Goal: Task Accomplishment & Management: Complete application form

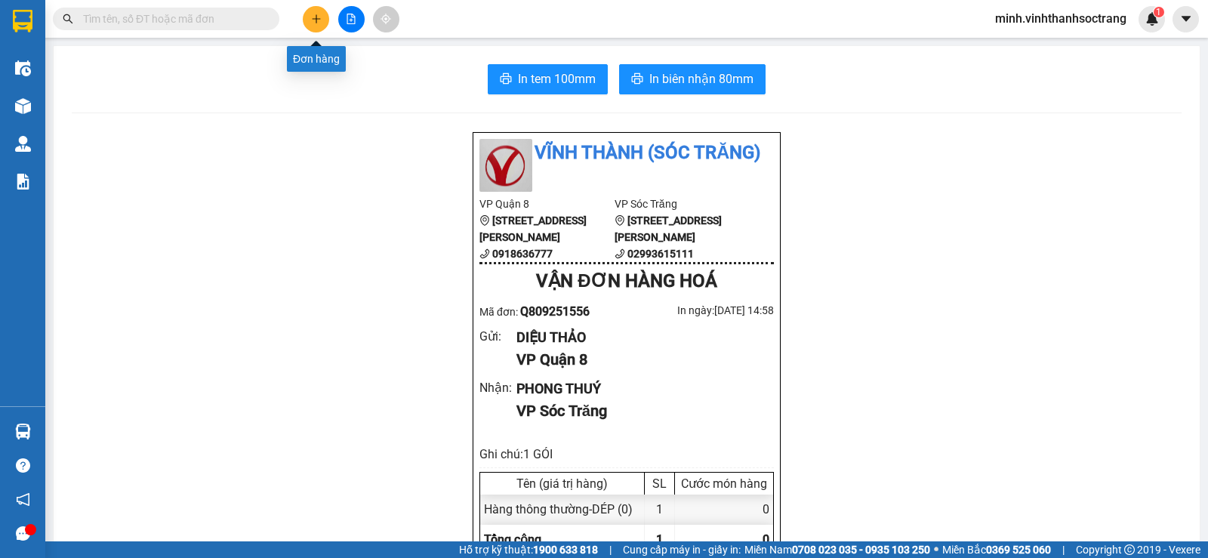
click at [309, 15] on button at bounding box center [316, 19] width 26 height 26
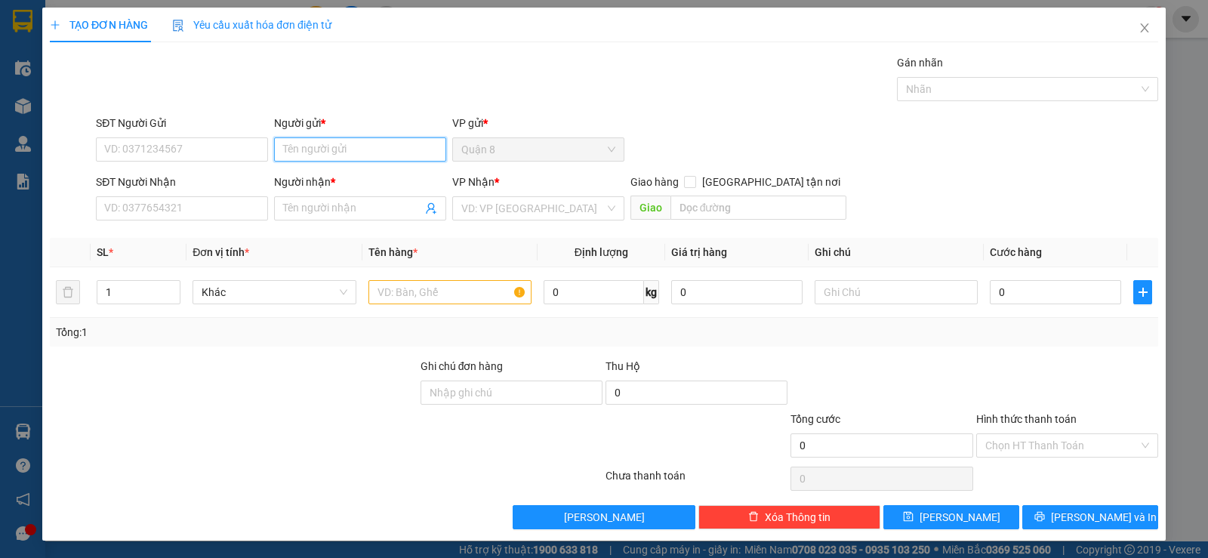
click at [346, 152] on input "Người gửi *" at bounding box center [360, 149] width 172 height 24
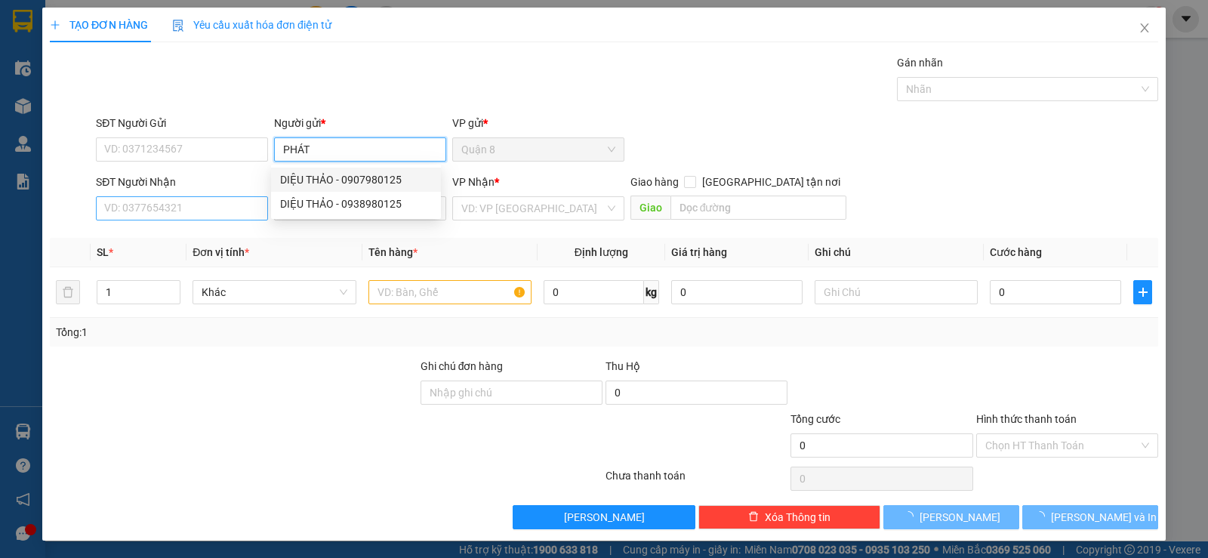
type input "PHÁT"
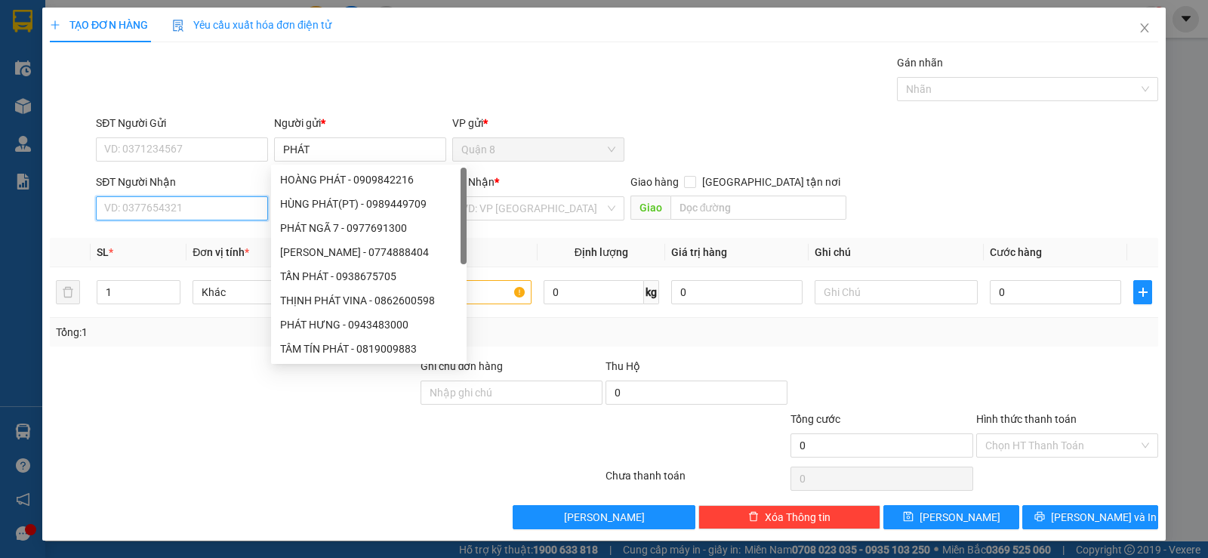
click at [217, 204] on input "SĐT Người Nhận" at bounding box center [182, 208] width 172 height 24
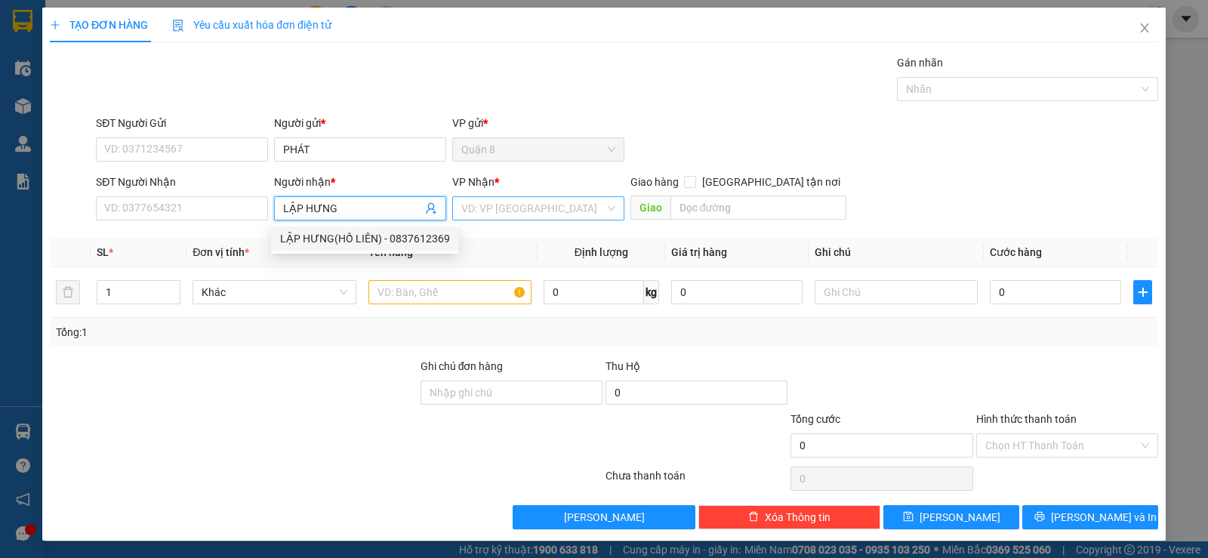
type input "LẬP HƯNG"
click at [461, 211] on input "search" at bounding box center [532, 208] width 143 height 23
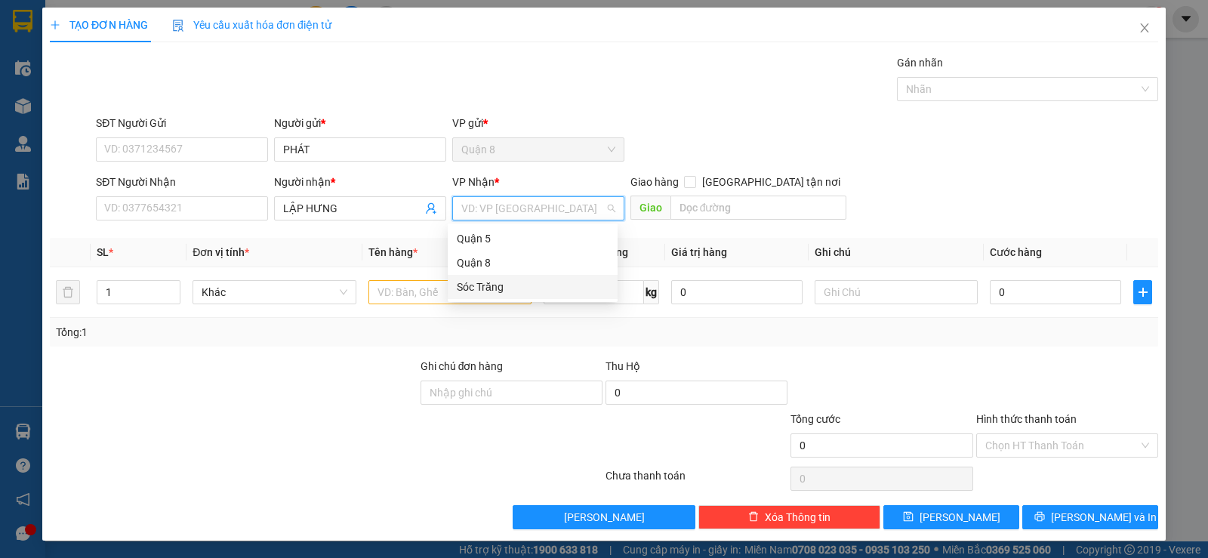
click at [491, 286] on div "Sóc Trăng" at bounding box center [533, 287] width 152 height 17
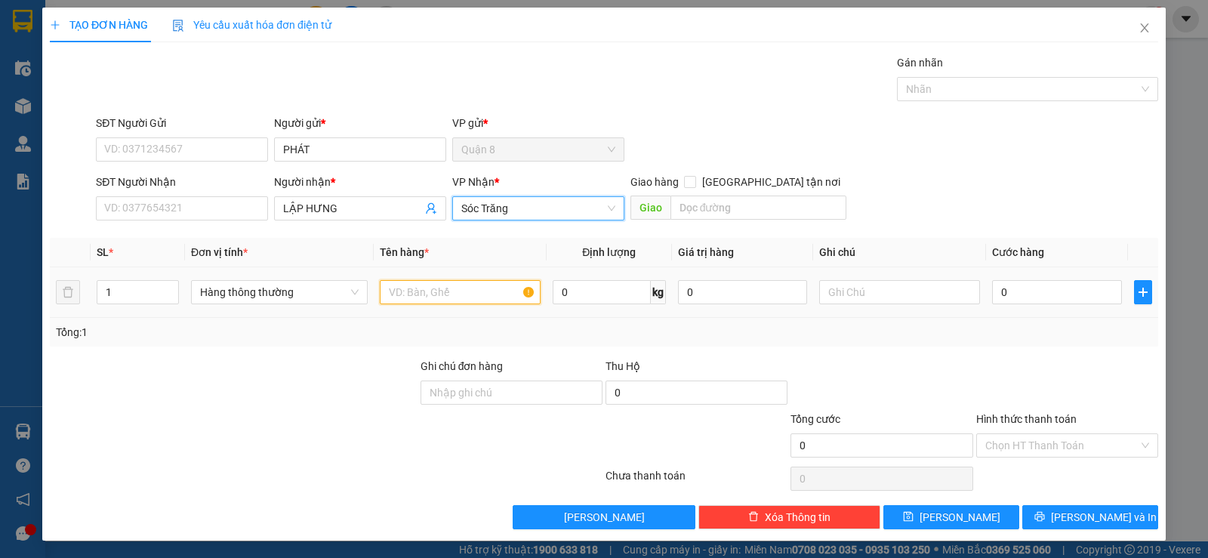
click at [396, 284] on input "text" at bounding box center [460, 292] width 161 height 24
type input "G"
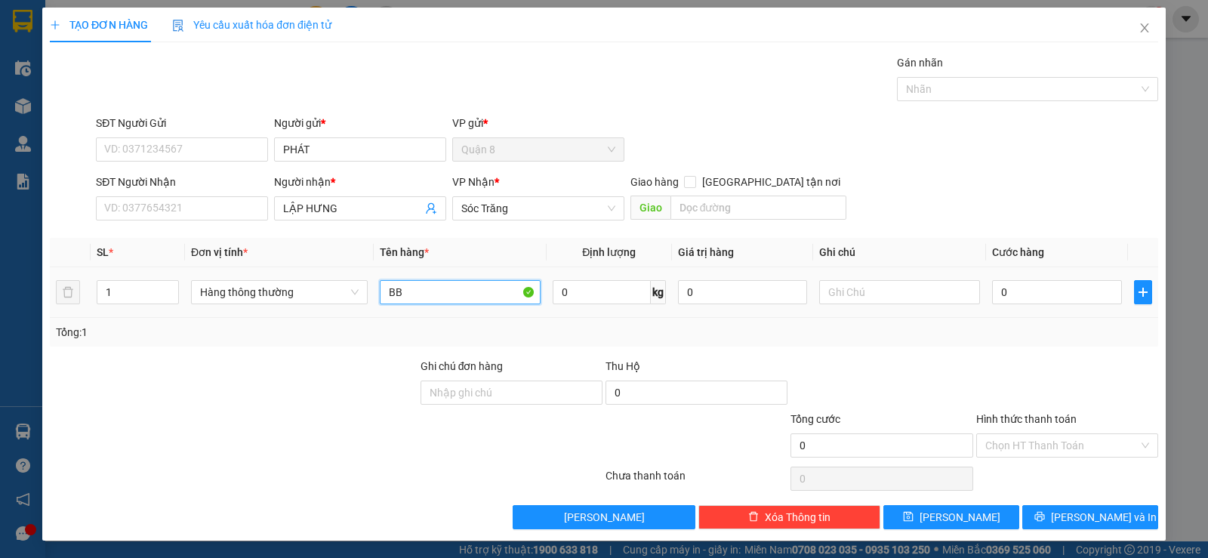
type input "BB"
type input "20"
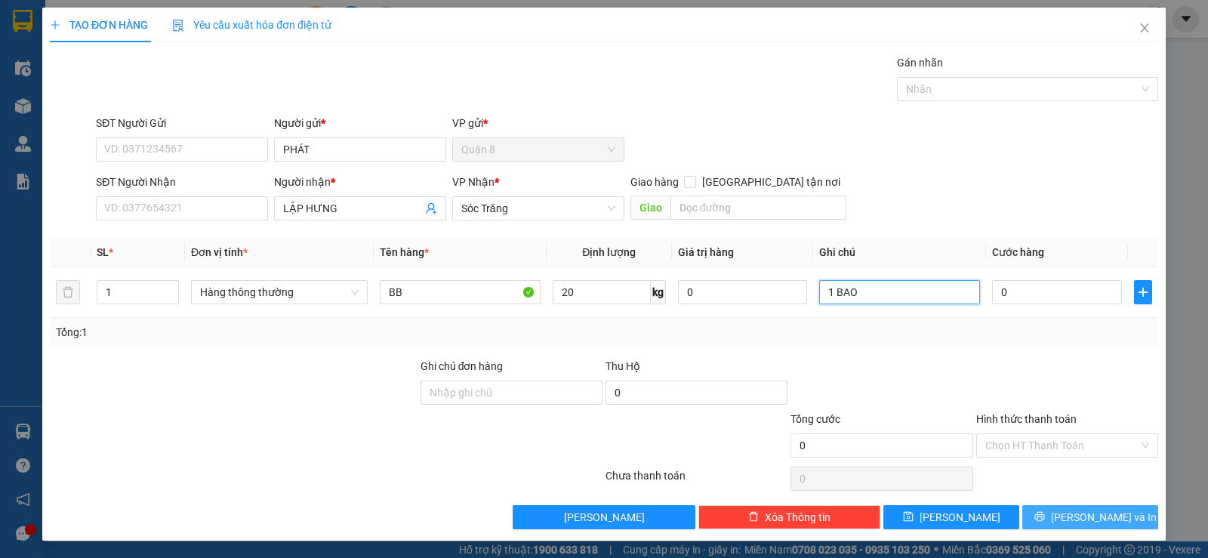
type input "1 BAO"
click at [1037, 514] on button "[PERSON_NAME] và In" at bounding box center [1090, 517] width 136 height 24
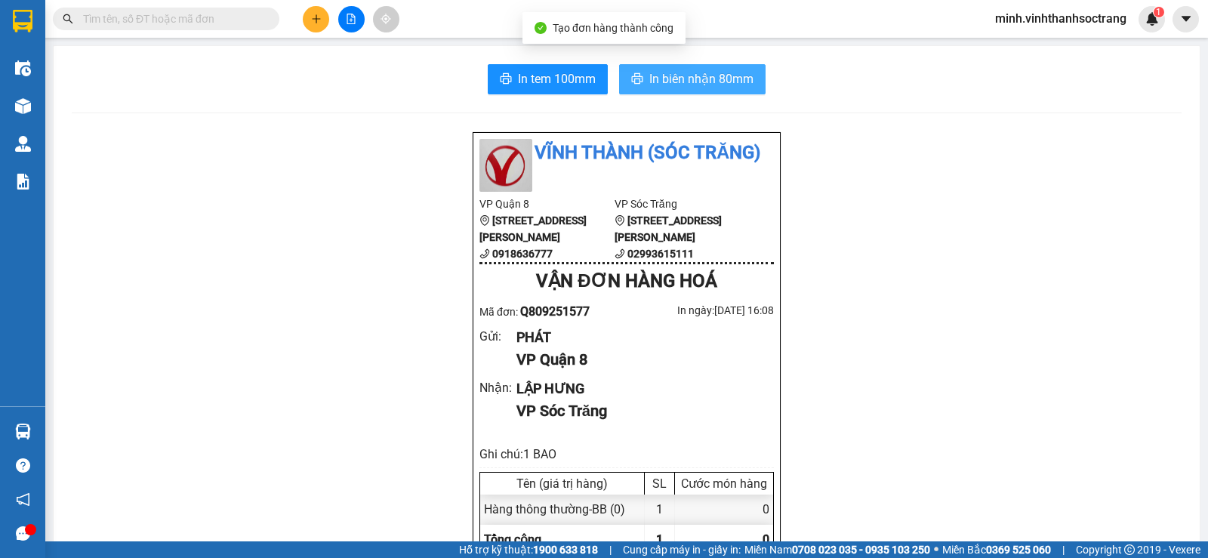
click at [745, 79] on span "In biên nhận 80mm" at bounding box center [701, 78] width 104 height 19
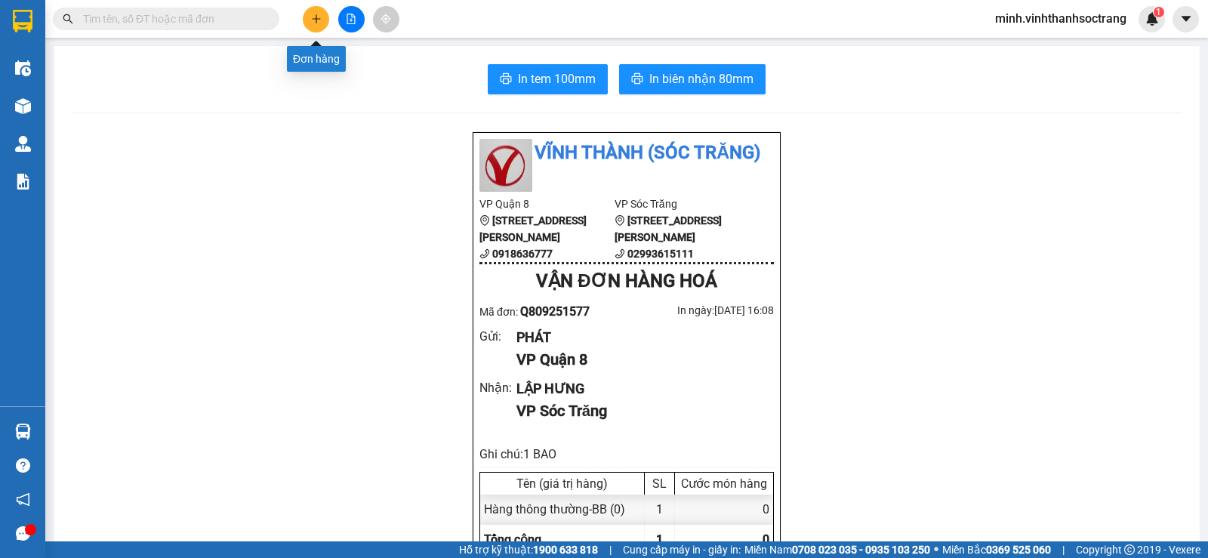
click at [316, 23] on icon "plus" at bounding box center [316, 19] width 11 height 11
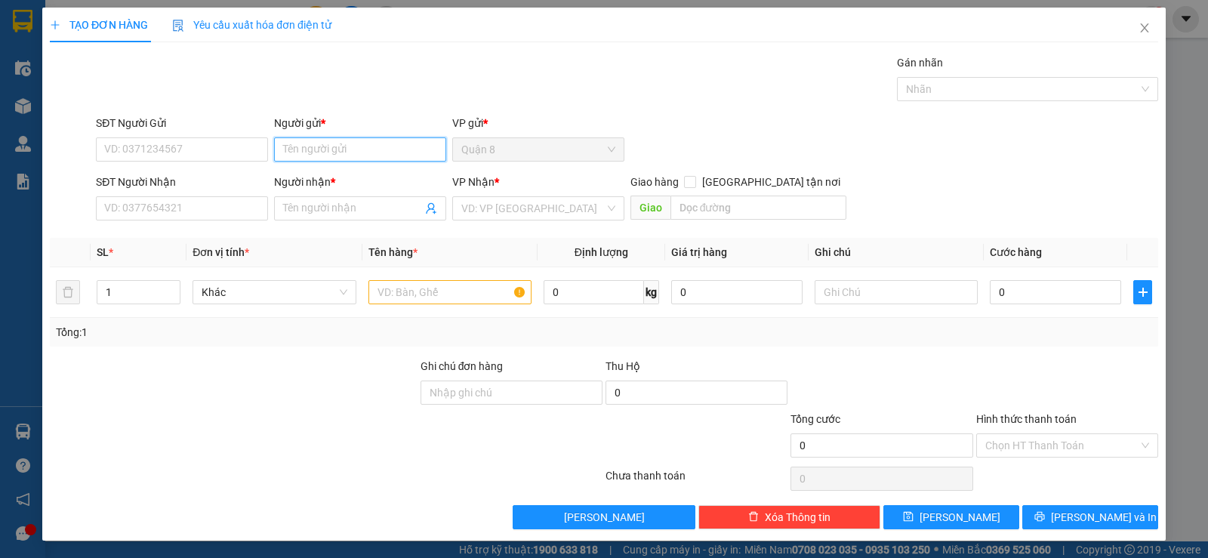
click at [305, 156] on input "Người gửi *" at bounding box center [360, 149] width 172 height 24
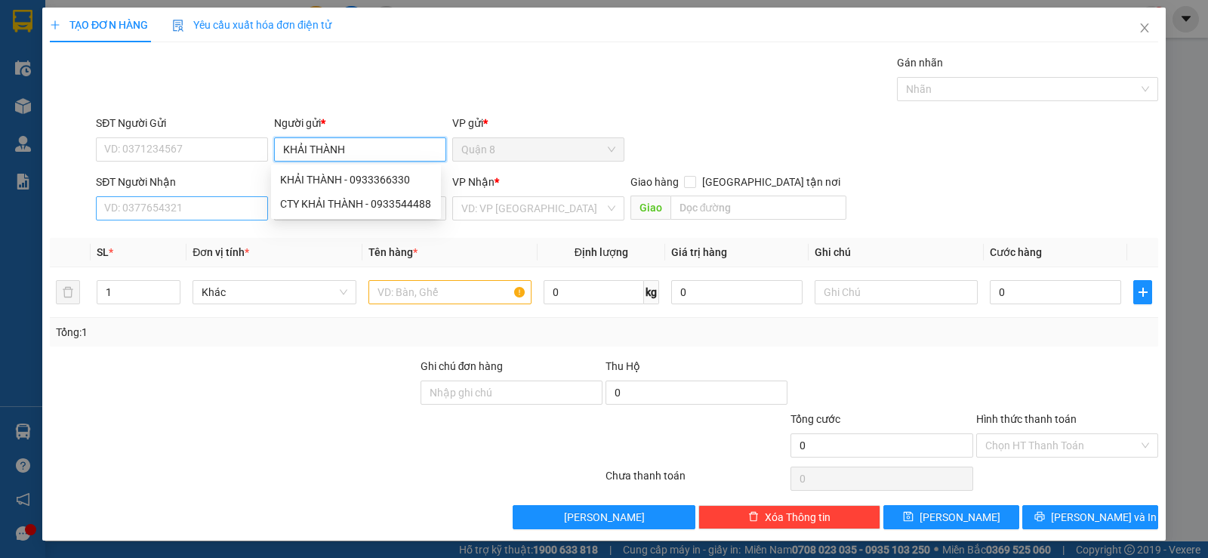
type input "KHẢI THÀNH"
click at [169, 207] on input "SĐT Người Nhận" at bounding box center [182, 208] width 172 height 24
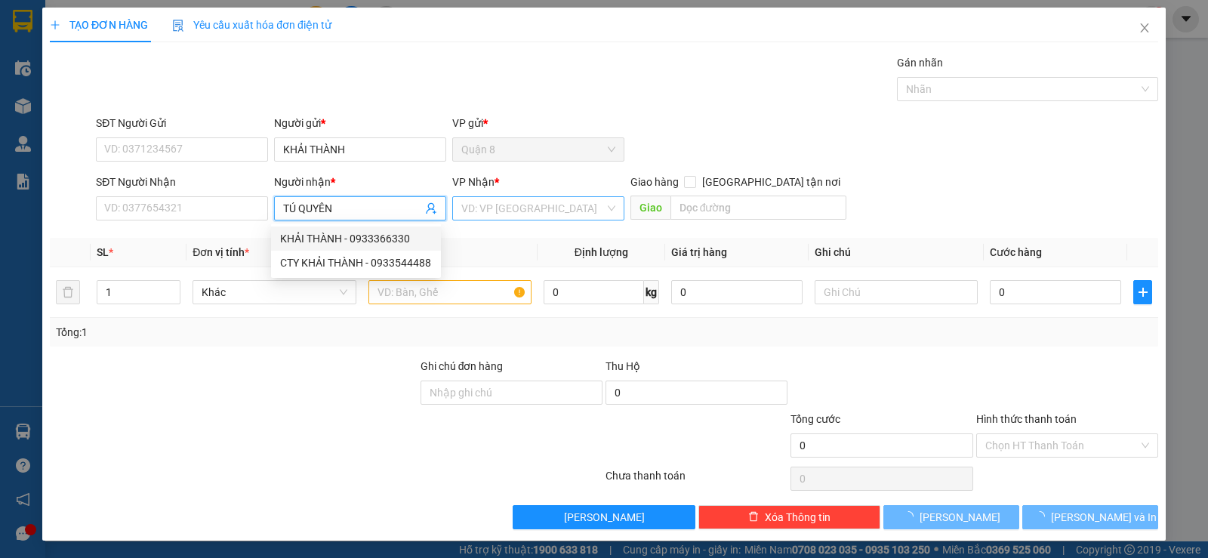
type input "TÚ QUYÊN"
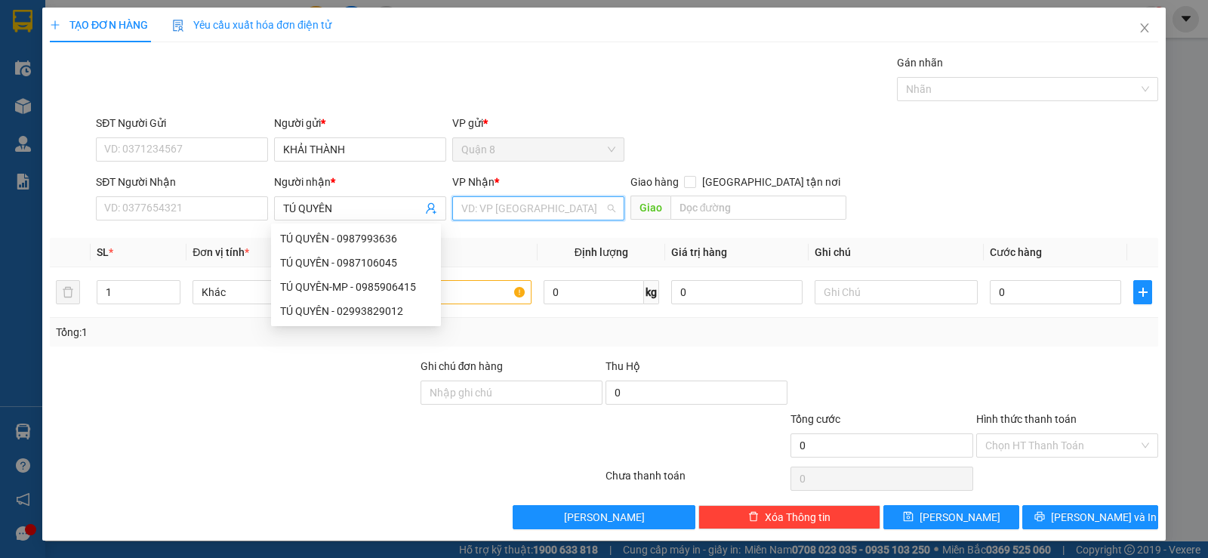
click at [511, 208] on input "search" at bounding box center [532, 208] width 143 height 23
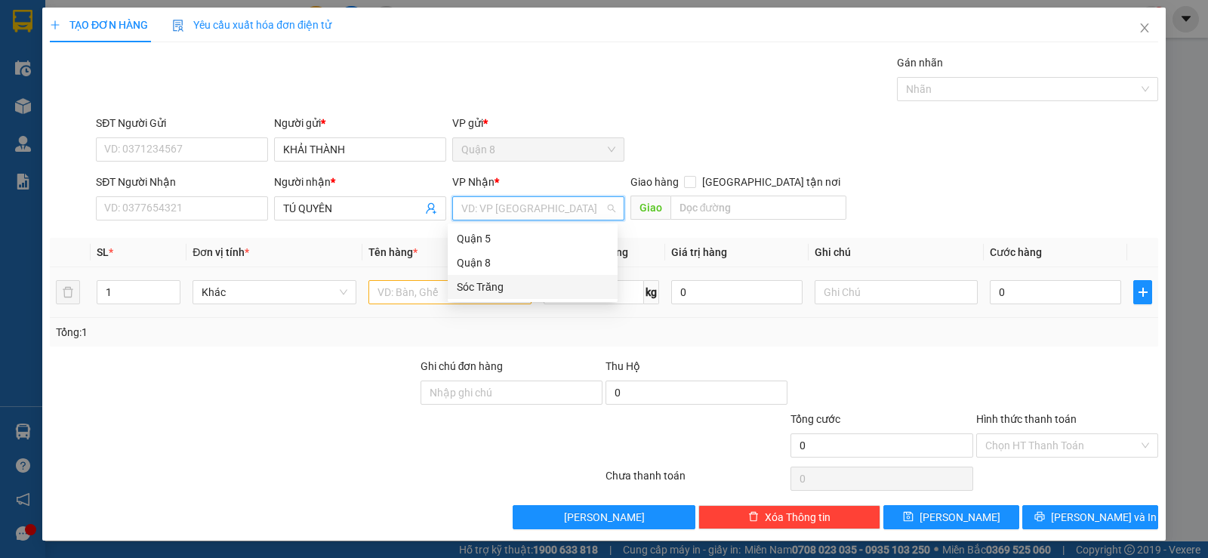
click at [491, 282] on div "Sóc Trăng" at bounding box center [533, 287] width 152 height 17
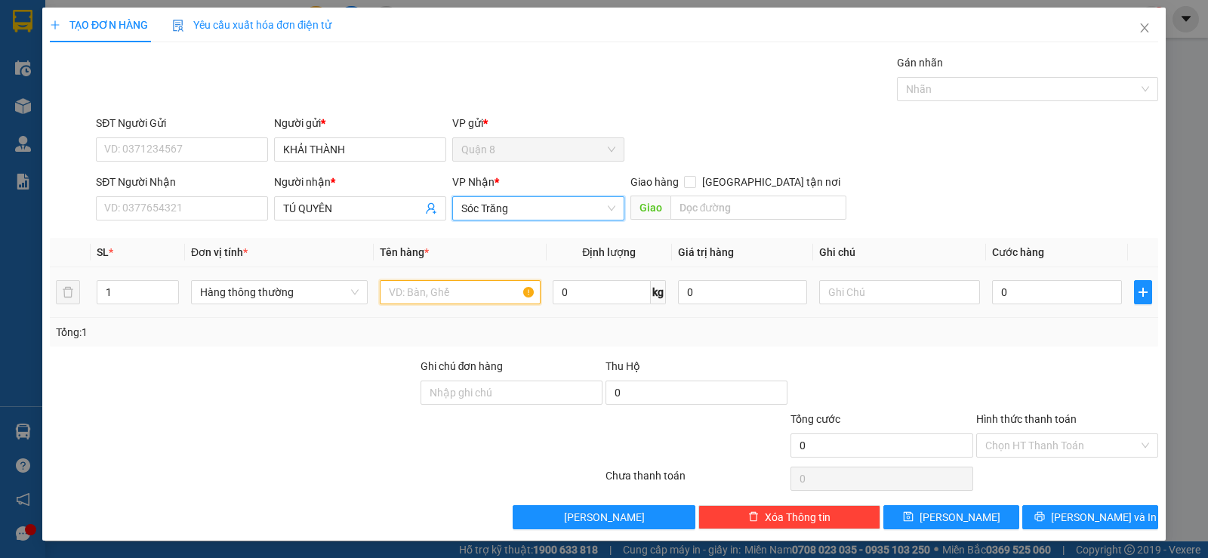
click at [443, 288] on input "text" at bounding box center [460, 292] width 161 height 24
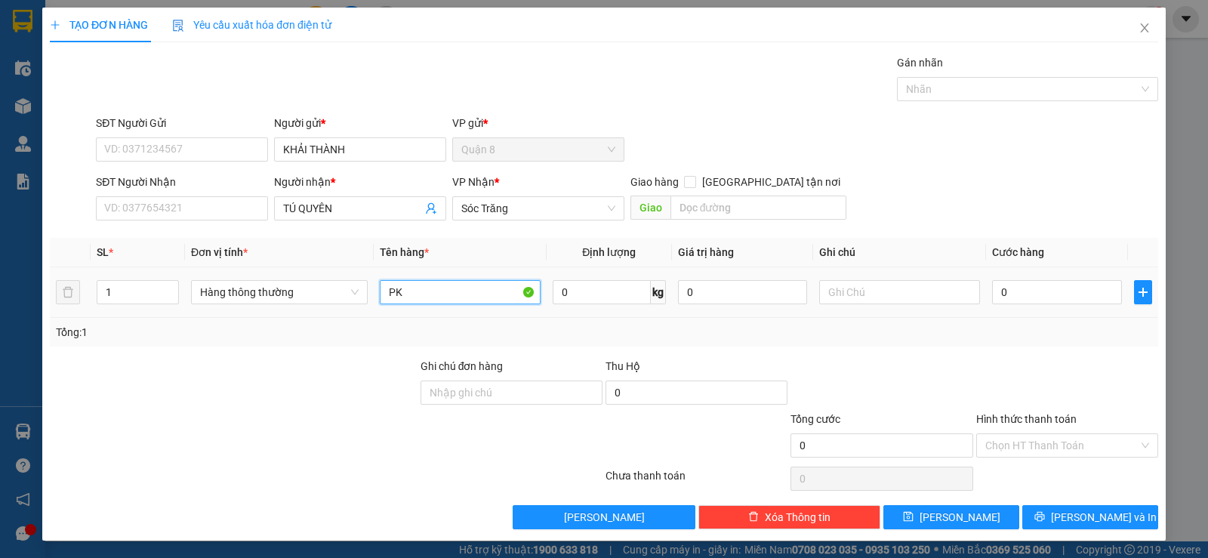
type input "PK"
type input "5"
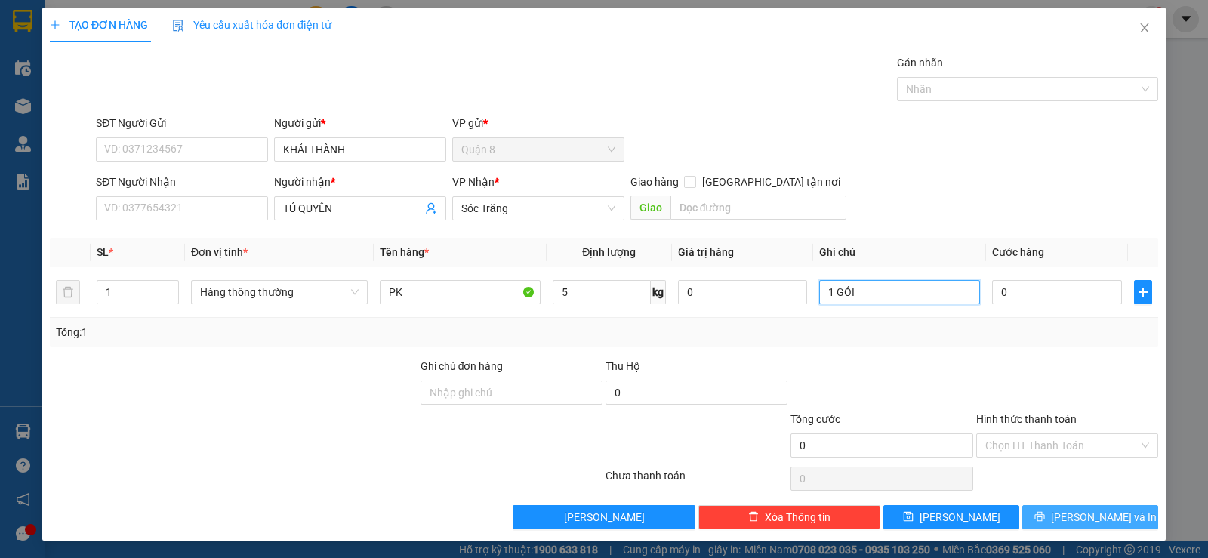
type input "1 GÓI"
click at [1098, 520] on span "[PERSON_NAME] và In" at bounding box center [1104, 517] width 106 height 17
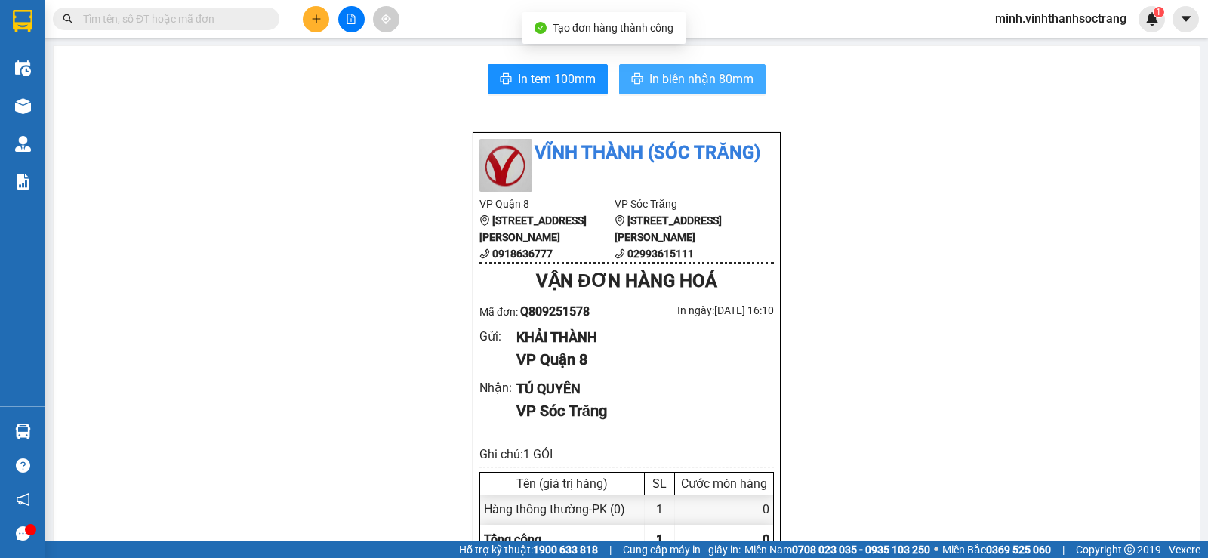
drag, startPoint x: 714, startPoint y: 88, endPoint x: 750, endPoint y: 163, distance: 83.8
click at [714, 87] on span "In biên nhận 80mm" at bounding box center [701, 78] width 104 height 19
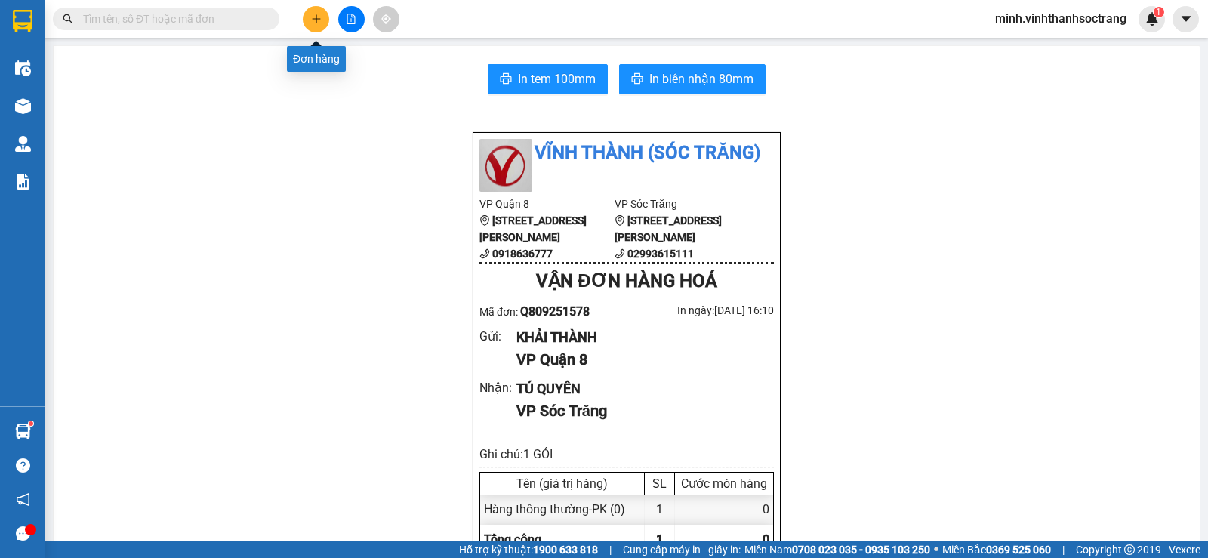
click at [307, 18] on button at bounding box center [316, 19] width 26 height 26
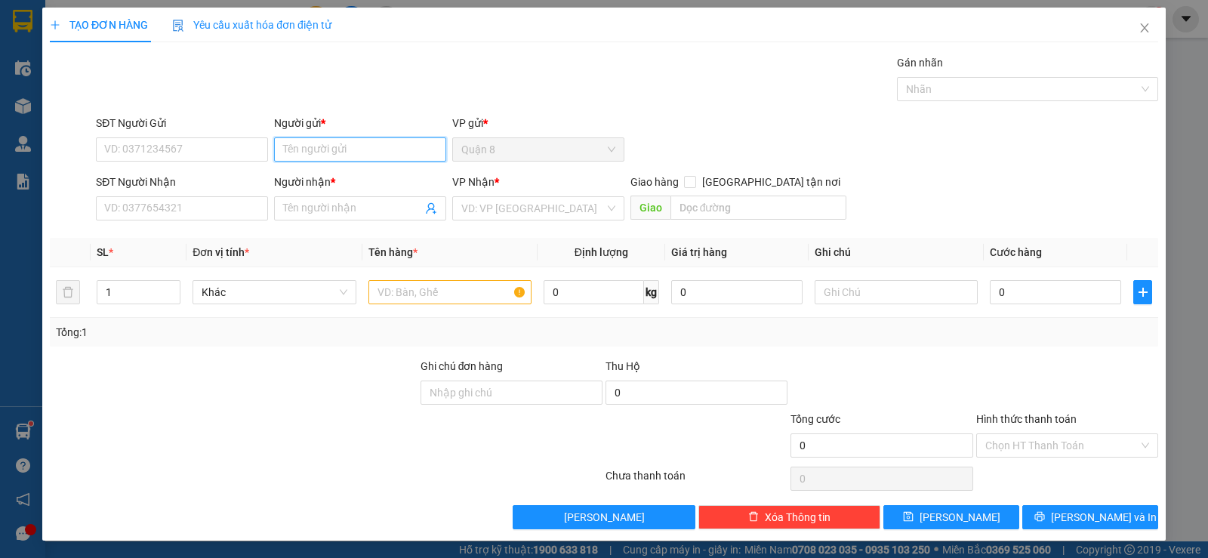
click at [306, 150] on input "Người gửi *" at bounding box center [360, 149] width 172 height 24
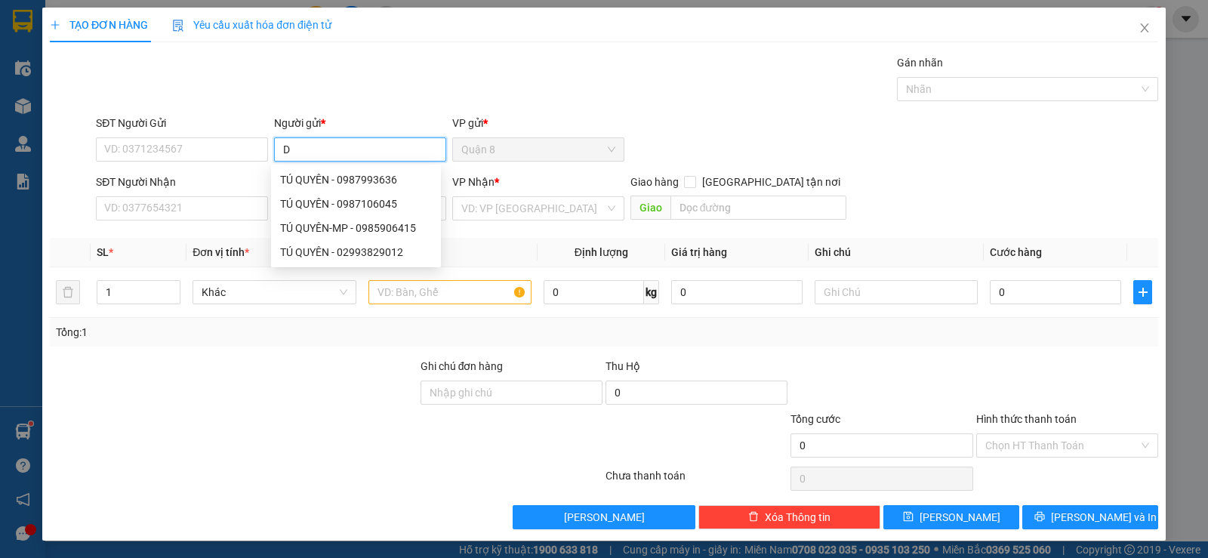
type input "D"
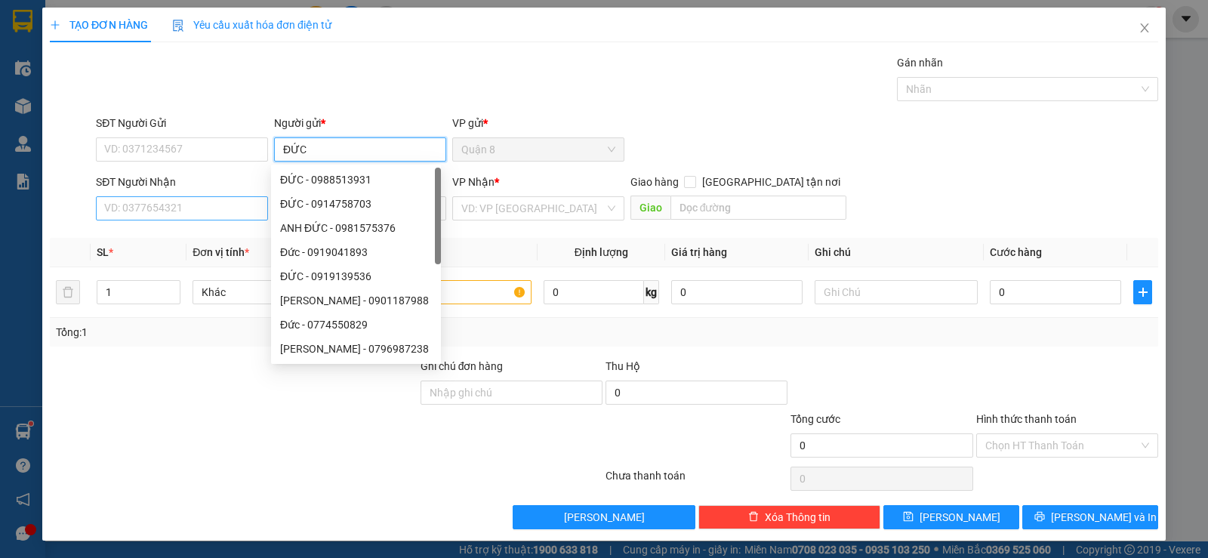
type input "ĐỨC"
click at [251, 210] on input "SĐT Người Nhận" at bounding box center [182, 208] width 172 height 24
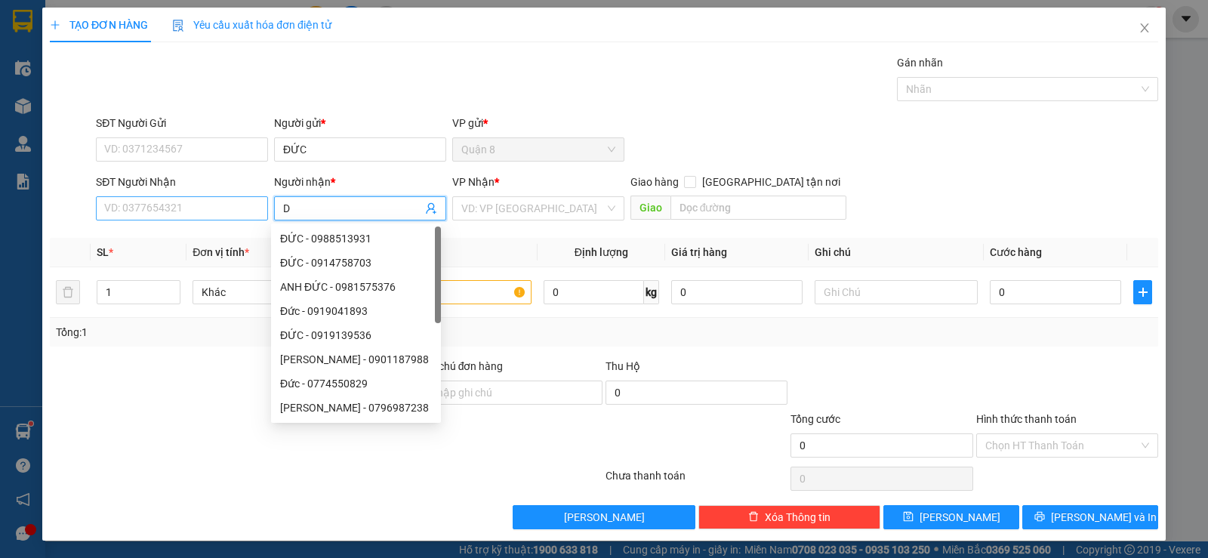
type input "D"
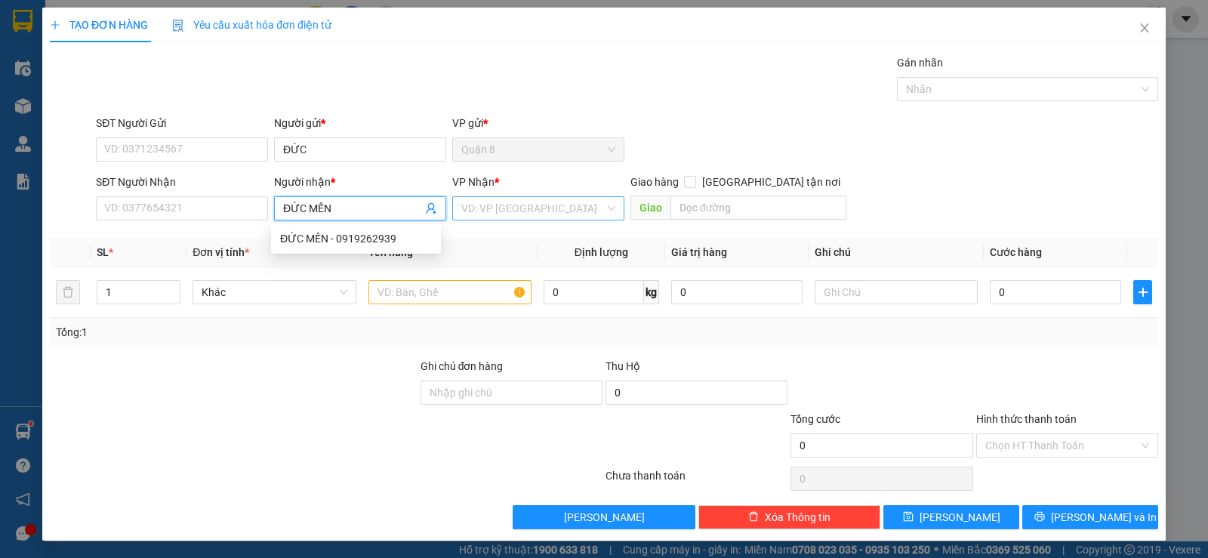
type input "ĐỨC MẾN"
click at [466, 207] on input "search" at bounding box center [532, 208] width 143 height 23
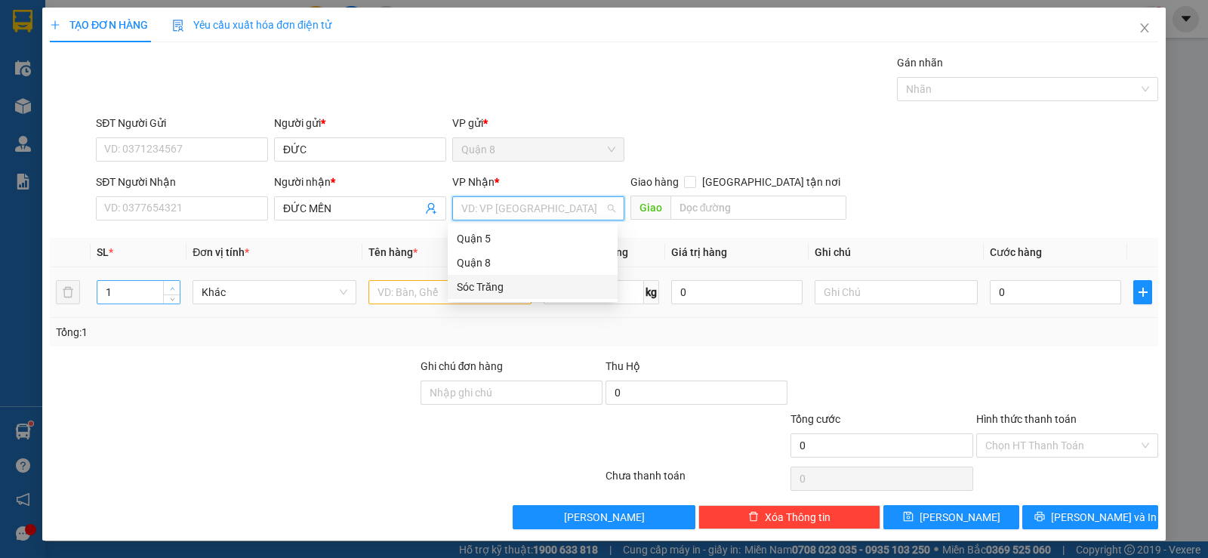
drag, startPoint x: 466, startPoint y: 284, endPoint x: 172, endPoint y: 280, distance: 293.7
click at [465, 284] on div "Sóc Trăng" at bounding box center [533, 287] width 152 height 17
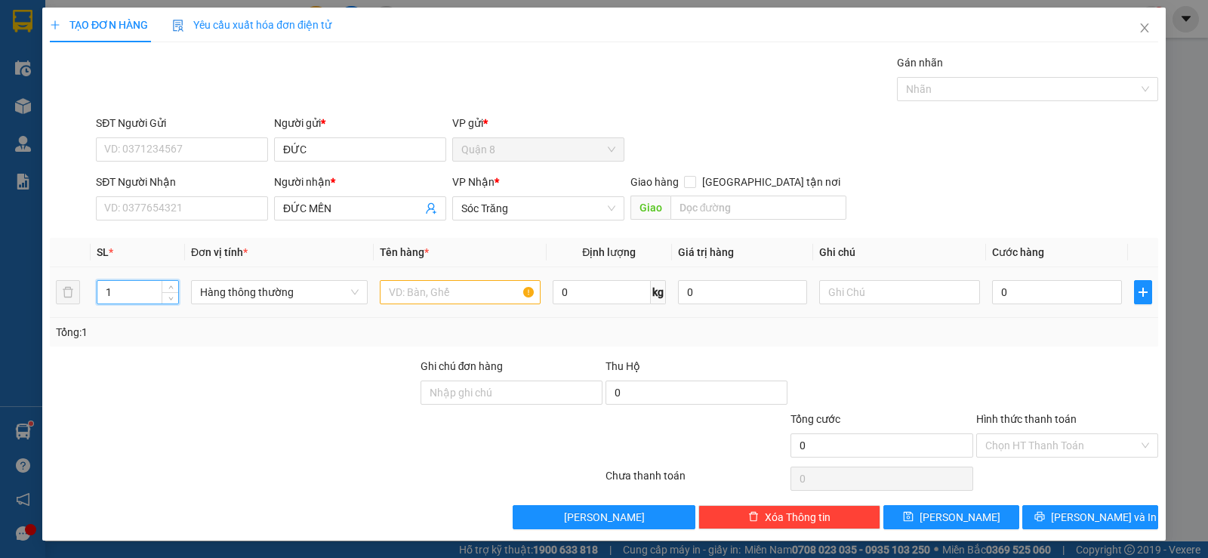
click at [103, 285] on input "1" at bounding box center [137, 292] width 81 height 23
type input "21"
click at [402, 289] on input "text" at bounding box center [460, 292] width 161 height 24
click at [350, 297] on span "Hàng thông thường" at bounding box center [279, 292] width 159 height 23
type input "MÀN HÌNH"
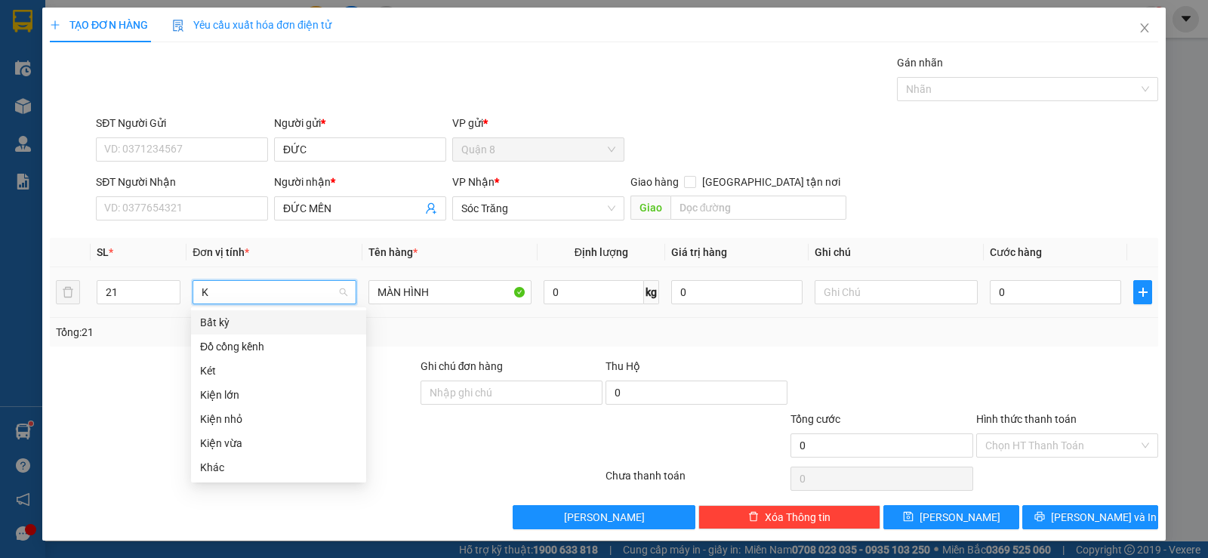
type input "KH"
click at [313, 317] on div "Khác" at bounding box center [278, 322] width 157 height 17
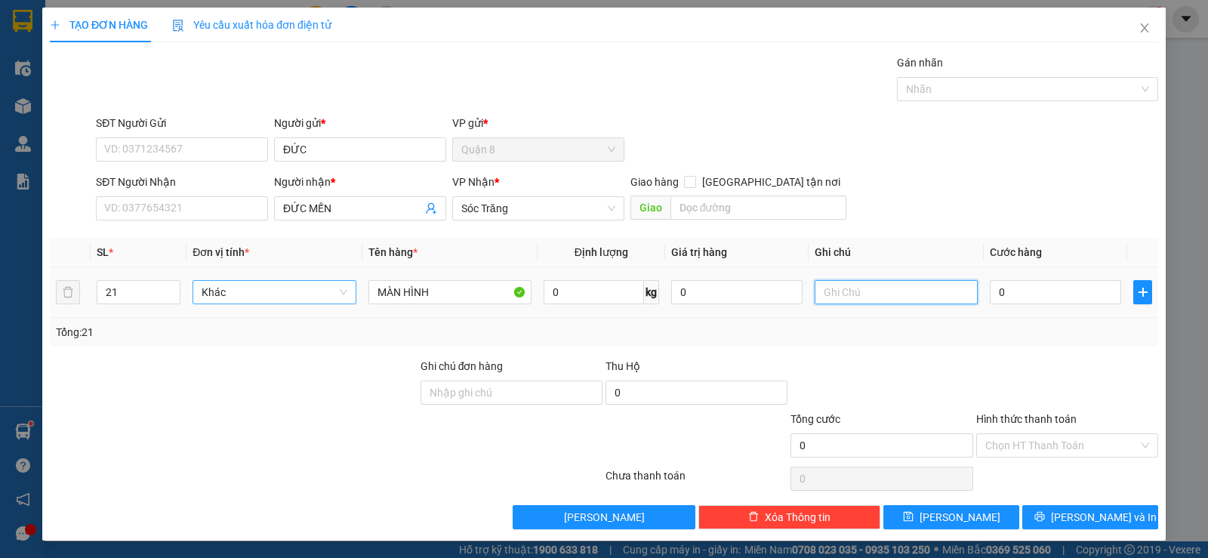
click at [844, 297] on input "text" at bounding box center [896, 292] width 163 height 24
type input "20 KIỆN 1 THÙNG"
click at [572, 297] on input "0" at bounding box center [594, 292] width 100 height 24
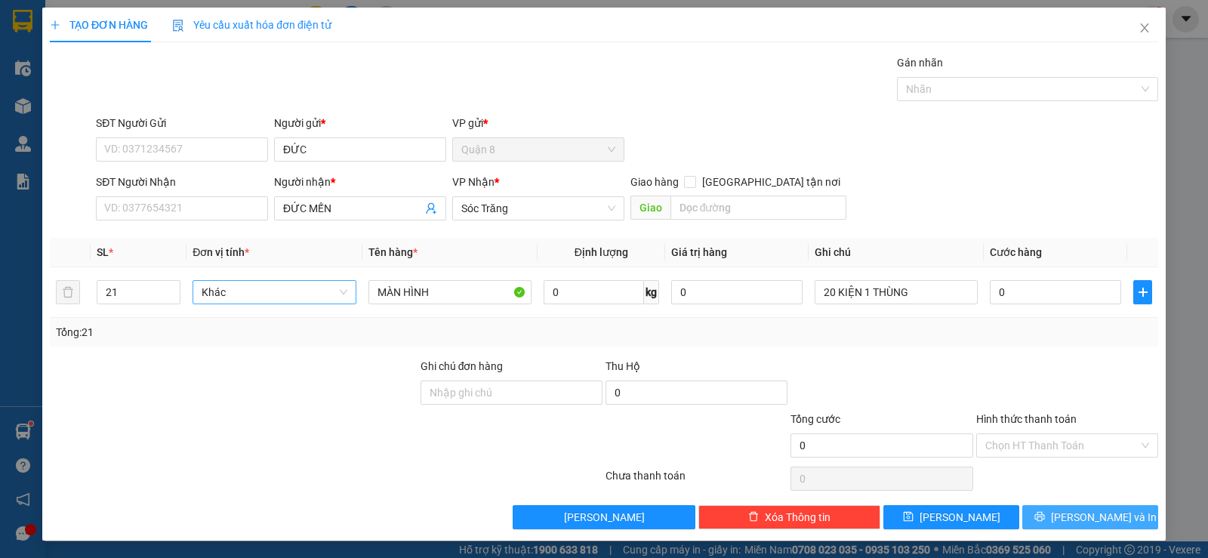
click at [1071, 516] on span "[PERSON_NAME] và In" at bounding box center [1104, 517] width 106 height 17
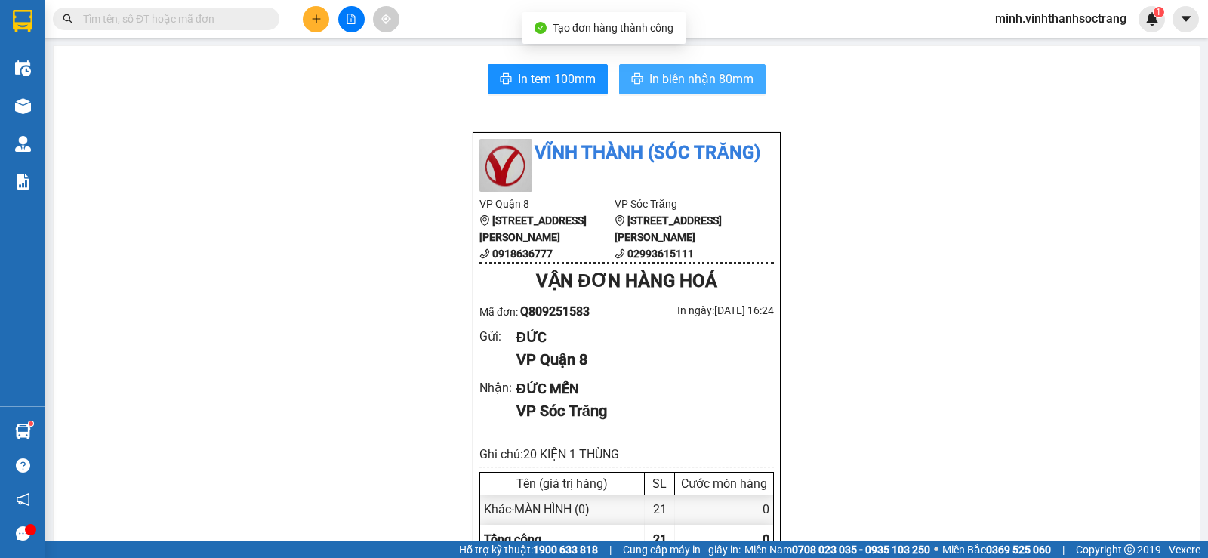
click at [726, 77] on span "In biên nhận 80mm" at bounding box center [701, 78] width 104 height 19
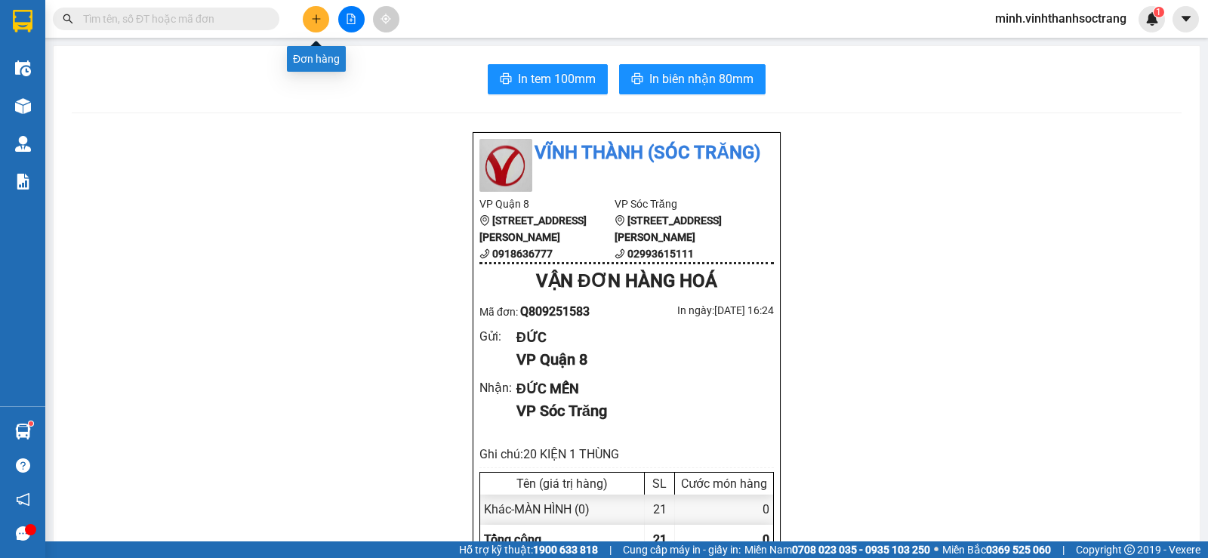
click at [320, 21] on icon "plus" at bounding box center [316, 19] width 11 height 11
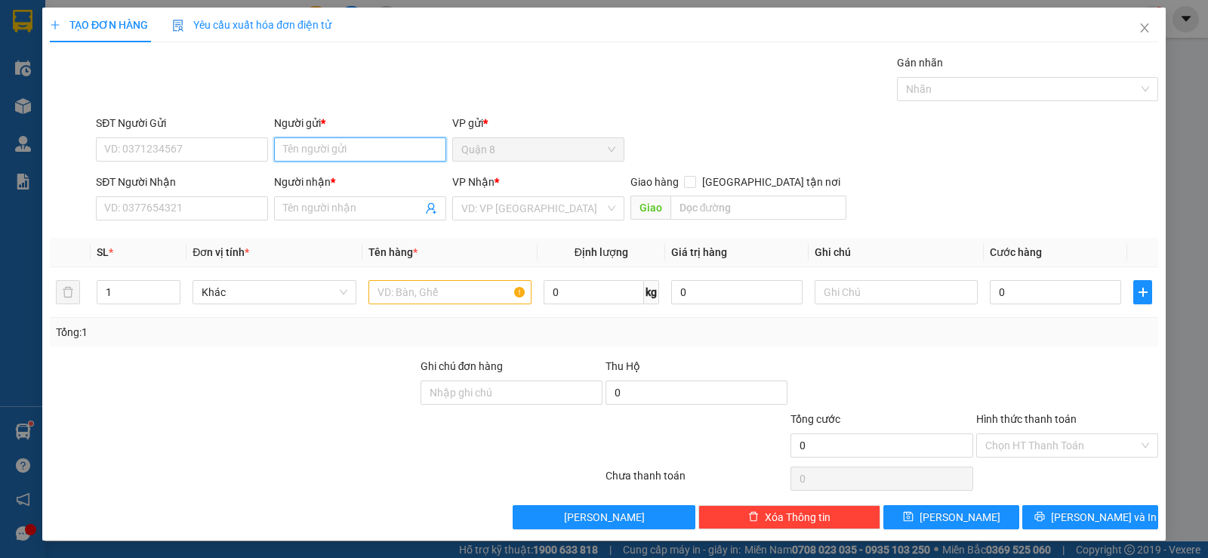
click at [332, 145] on input "Người gửi *" at bounding box center [360, 149] width 172 height 24
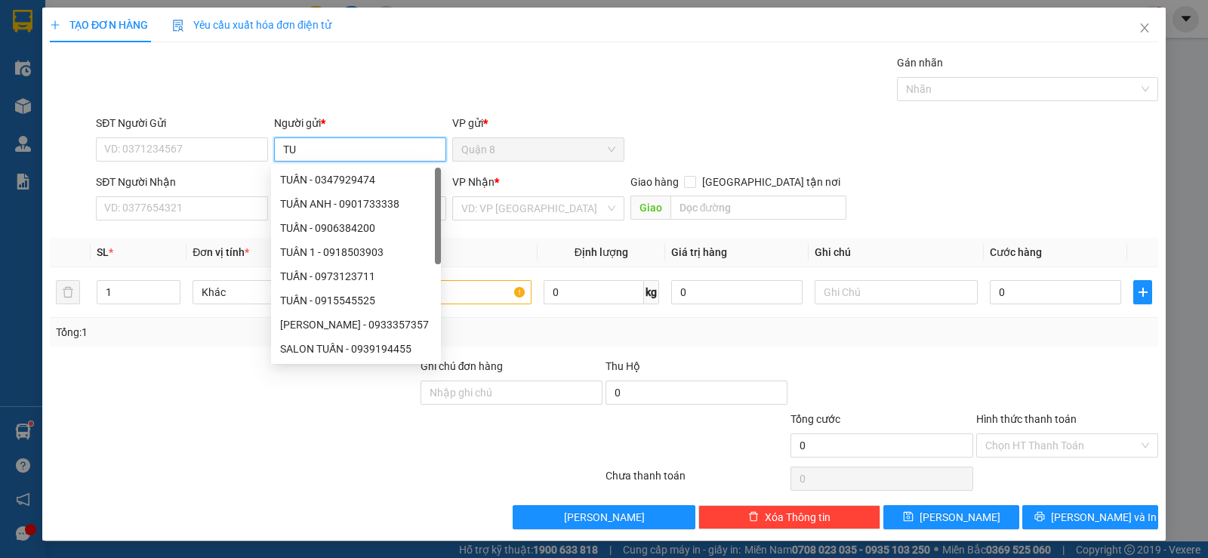
type input "T"
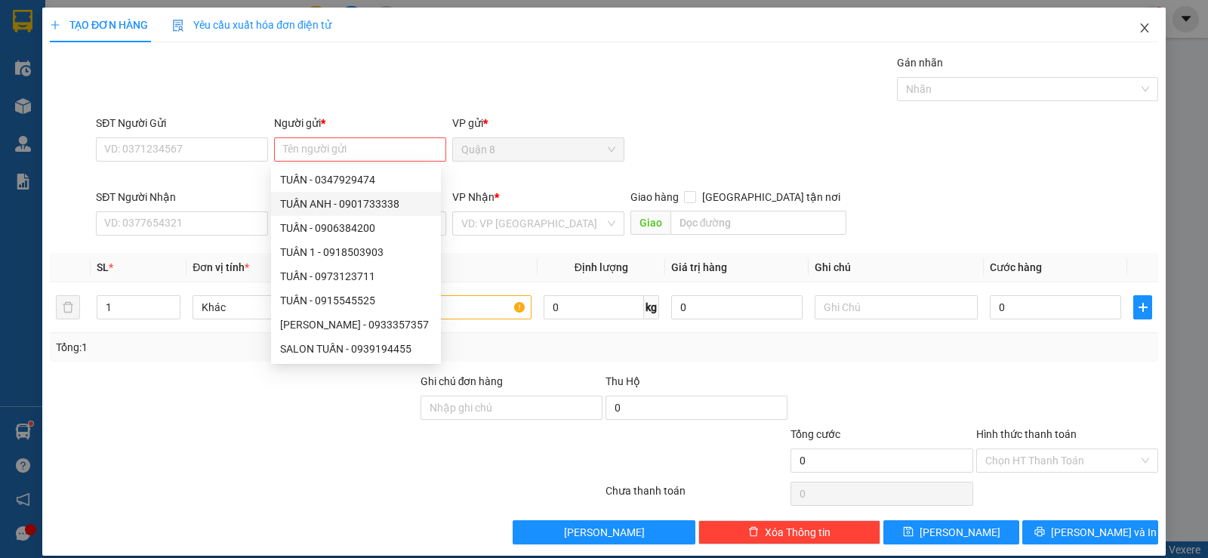
click at [1139, 32] on span "Close" at bounding box center [1145, 29] width 42 height 42
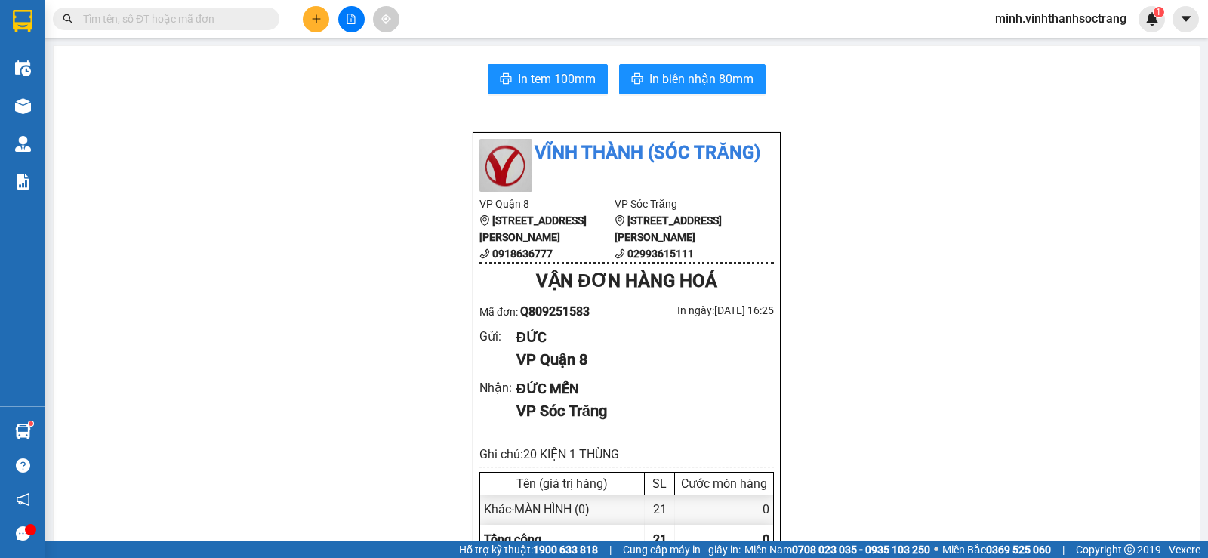
scroll to position [227, 0]
